Goal: Transaction & Acquisition: Book appointment/travel/reservation

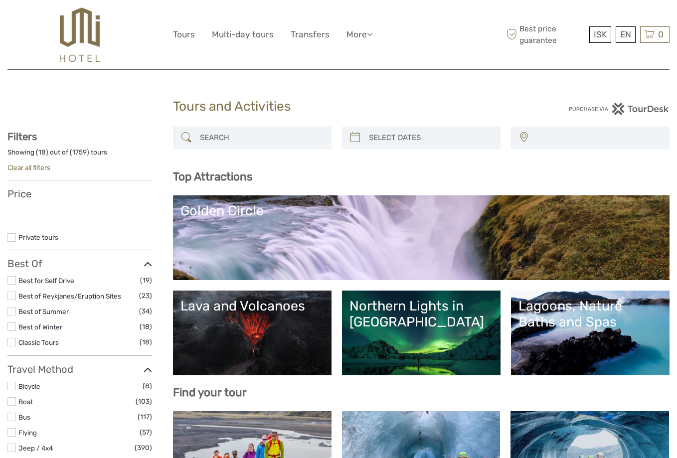
select select
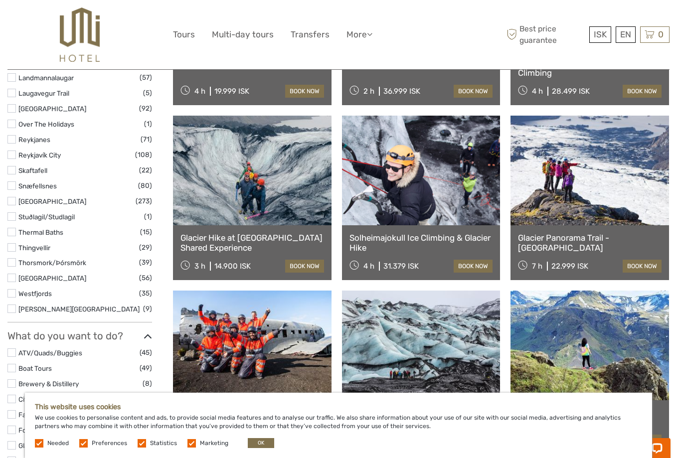
scroll to position [648, 0]
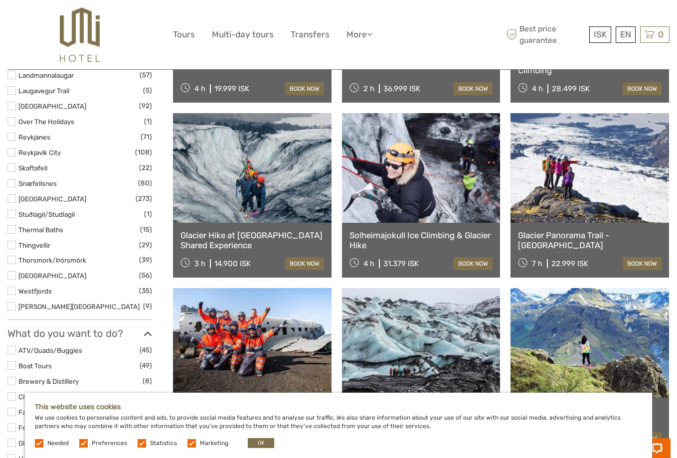
click at [192, 440] on label at bounding box center [191, 443] width 8 height 8
click at [0, 0] on input "checkbox" at bounding box center [0, 0] width 0 height 0
click at [154, 444] on label "Statistics" at bounding box center [163, 443] width 27 height 8
click at [0, 0] on input "checkbox" at bounding box center [0, 0] width 0 height 0
click at [104, 441] on label "Preferences" at bounding box center [109, 443] width 35 height 8
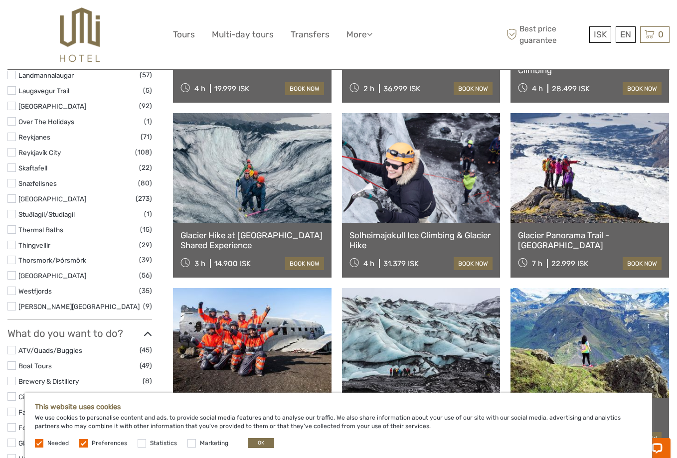
click at [0, 0] on input "checkbox" at bounding box center [0, 0] width 0 height 0
click at [253, 441] on button "OK" at bounding box center [261, 443] width 26 height 10
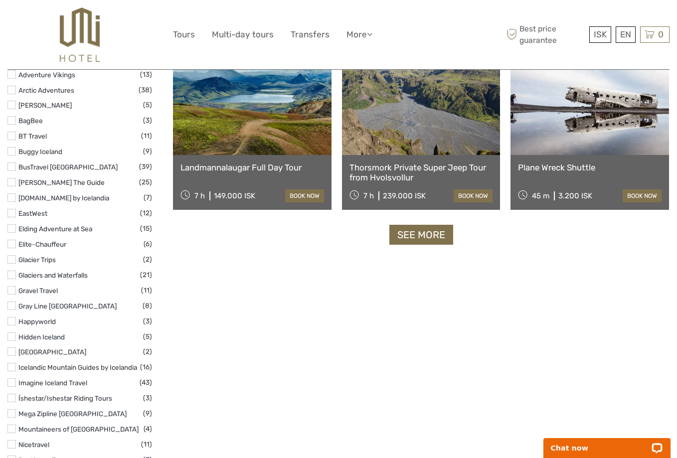
scroll to position [1246, 0]
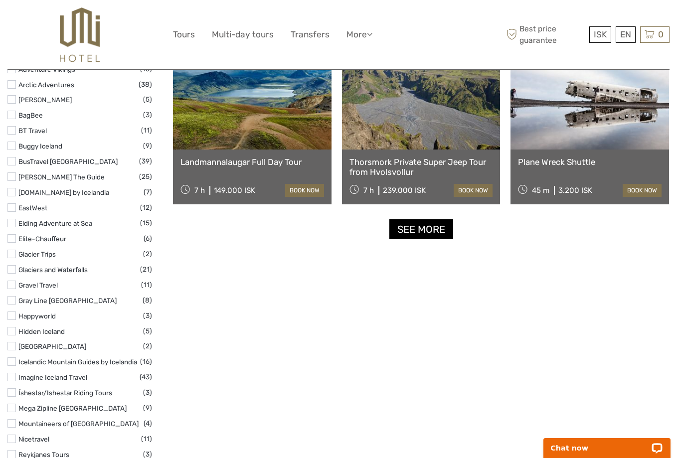
click at [424, 219] on link "See more" at bounding box center [421, 229] width 64 height 20
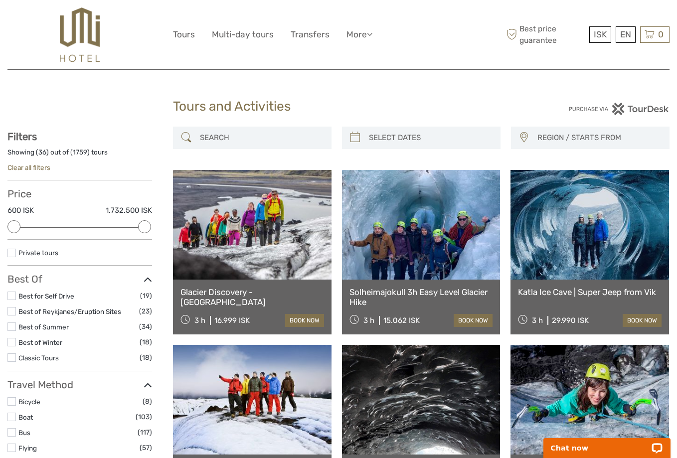
scroll to position [1246, 0]
